Goal: Information Seeking & Learning: Learn about a topic

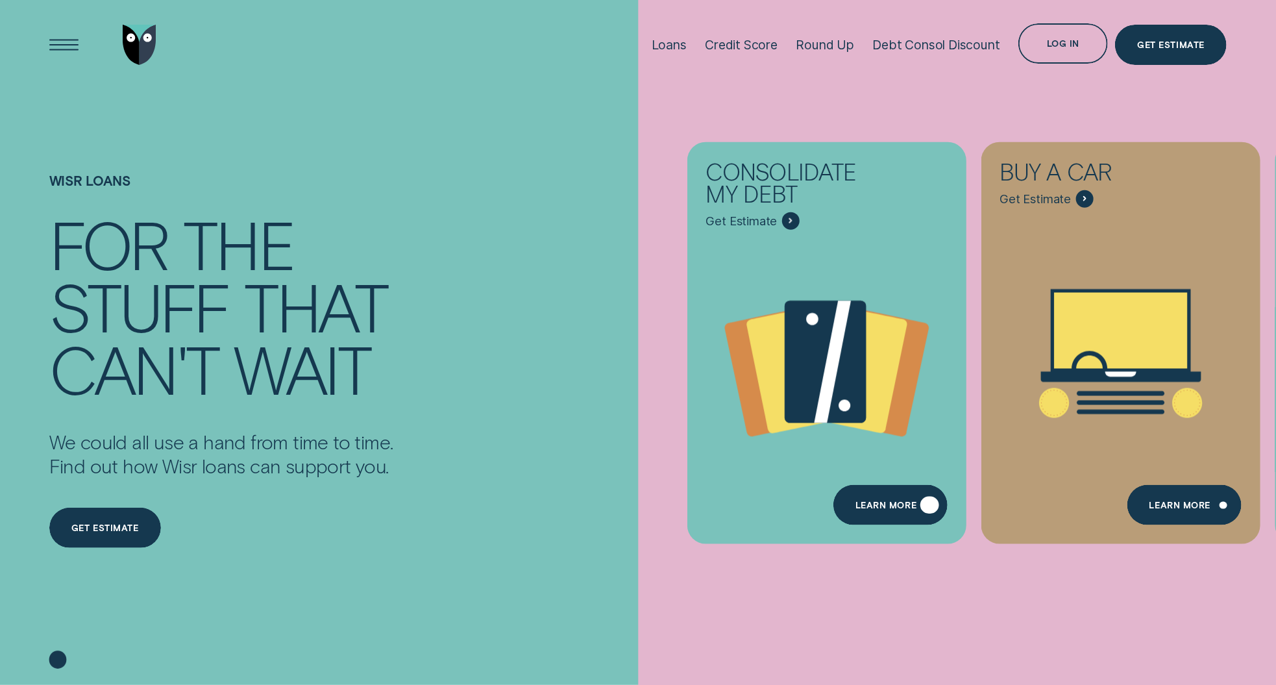
click at [897, 498] on div "Learn more" at bounding box center [890, 505] width 115 height 40
